Goal: Task Accomplishment & Management: Manage account settings

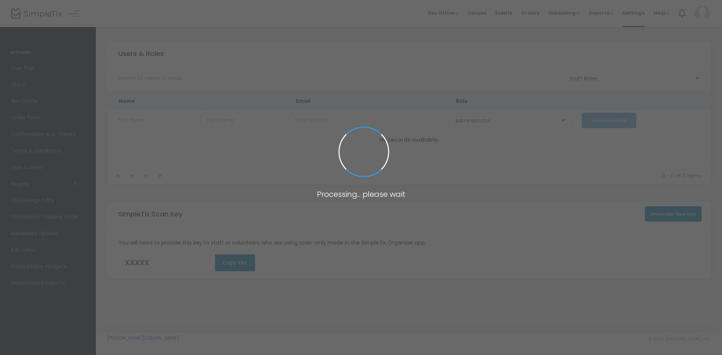
type input "TUSUC"
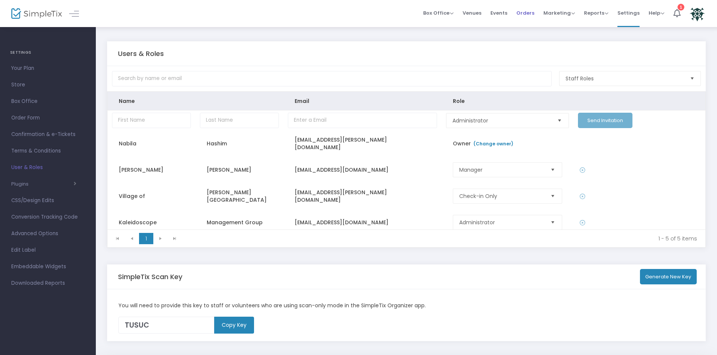
click at [526, 15] on span "Orders" at bounding box center [526, 12] width 18 height 19
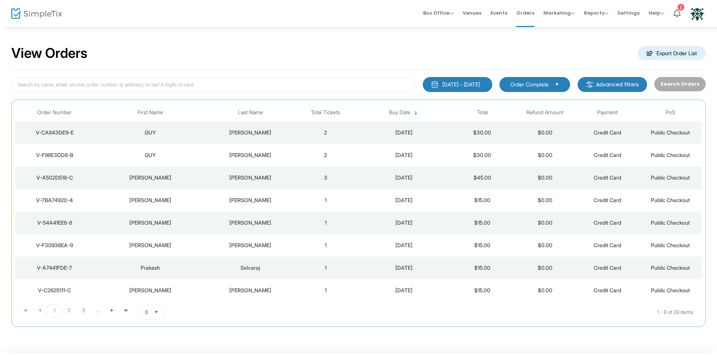
click at [347, 153] on td "2" at bounding box center [325, 155] width 63 height 23
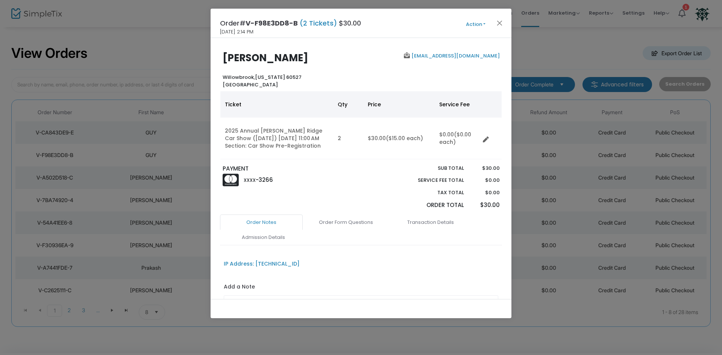
click at [475, 26] on button "Action" at bounding box center [475, 24] width 45 height 8
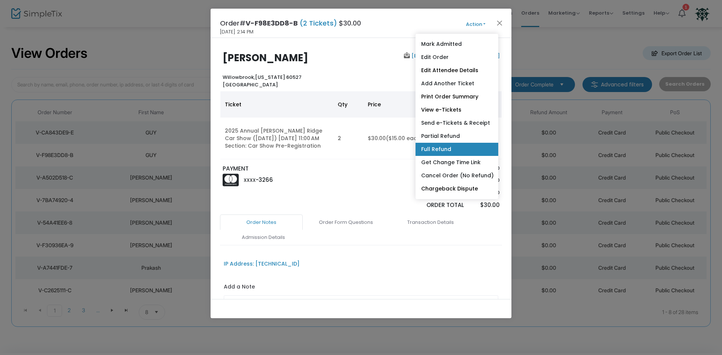
click at [433, 147] on link "Full Refund" at bounding box center [456, 149] width 83 height 13
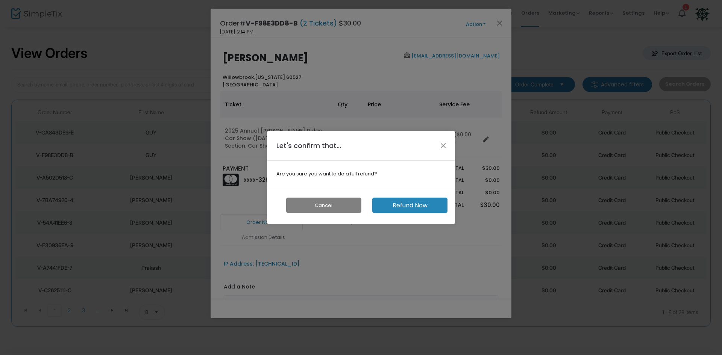
click at [399, 208] on button "Refund Now" at bounding box center [409, 205] width 75 height 15
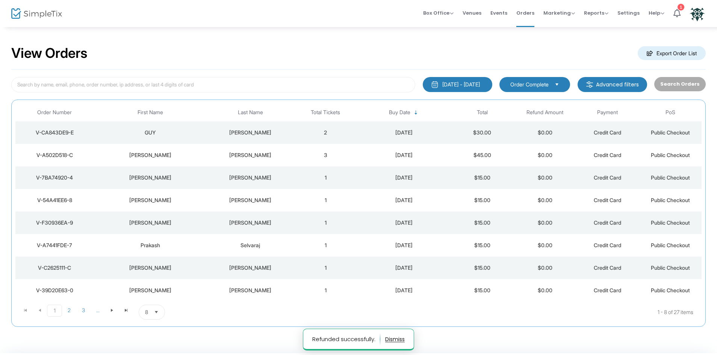
click at [544, 77] on kendo-dropdownlist "Order Complete" at bounding box center [535, 84] width 71 height 15
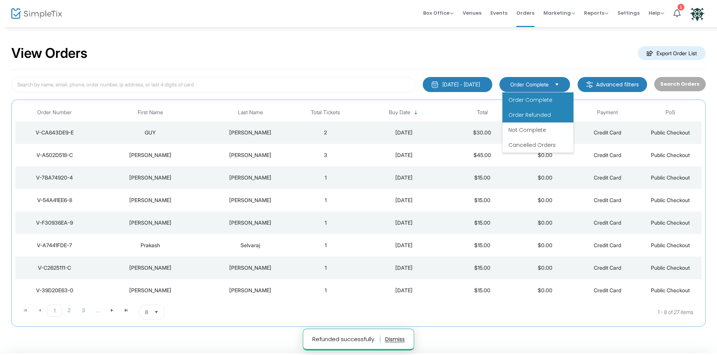
click at [534, 117] on span "Order Refunded" at bounding box center [530, 115] width 42 height 8
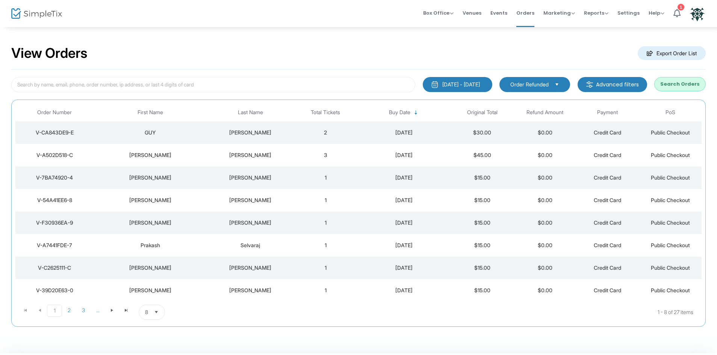
click at [682, 82] on button "Search Orders" at bounding box center [680, 84] width 52 height 14
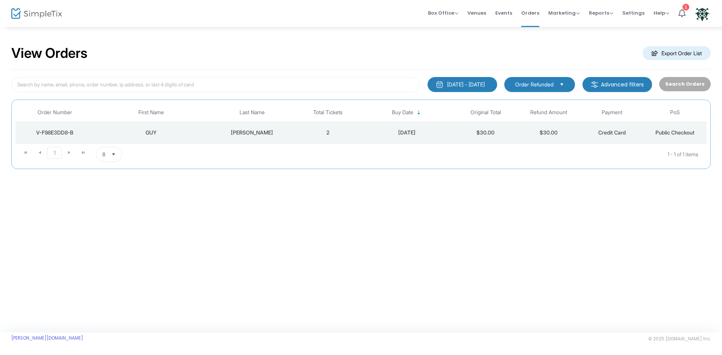
click at [665, 133] on span "Public Checkout" at bounding box center [674, 132] width 39 height 6
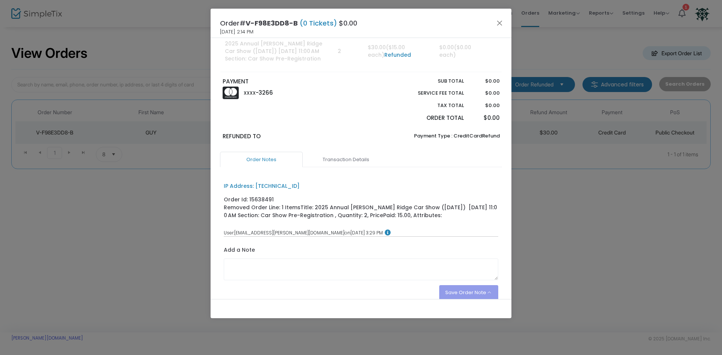
scroll to position [47, 0]
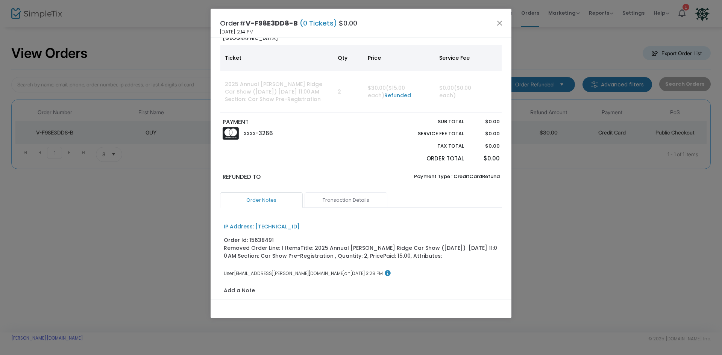
click at [340, 198] on link "Transaction Details" at bounding box center [345, 200] width 83 height 16
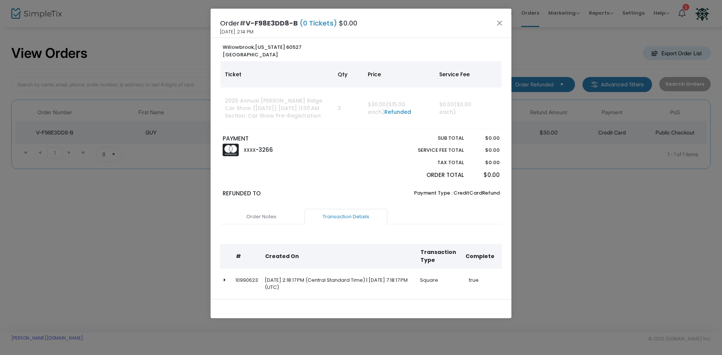
scroll to position [0, 0]
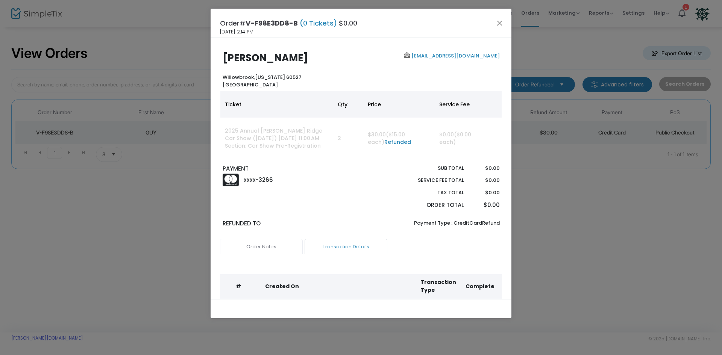
click at [261, 250] on link "Order Notes" at bounding box center [261, 247] width 83 height 16
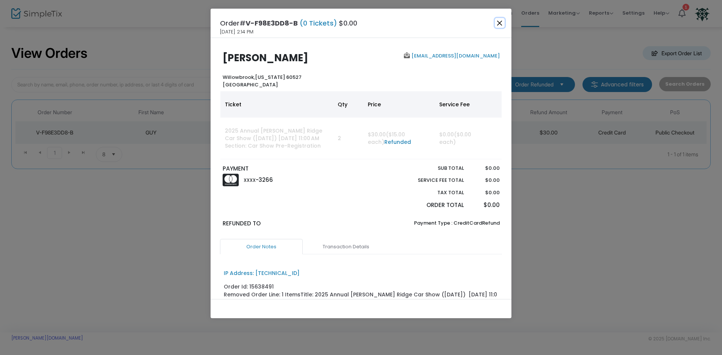
click at [500, 22] on button "Close" at bounding box center [500, 23] width 10 height 10
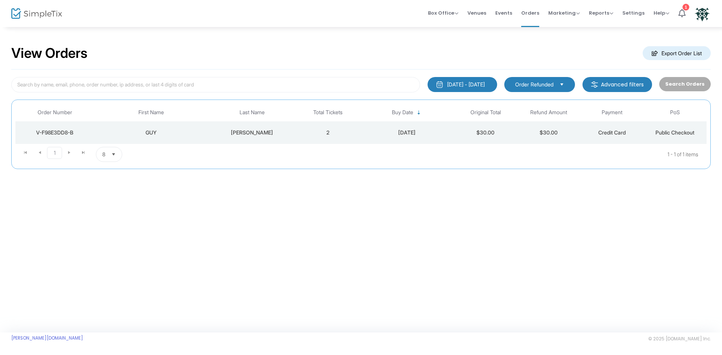
click at [289, 206] on div "View Orders Export Order List [DATE] - [DATE] Last 30 Days [DATE] [DATE] This w…" at bounding box center [361, 179] width 722 height 306
